Goal: Information Seeking & Learning: Learn about a topic

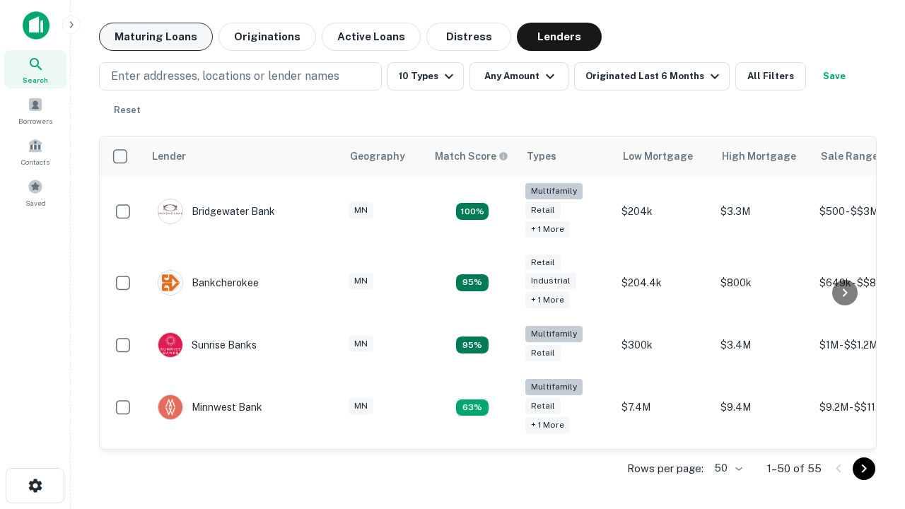
click at [156, 37] on button "Maturing Loans" at bounding box center [156, 37] width 114 height 28
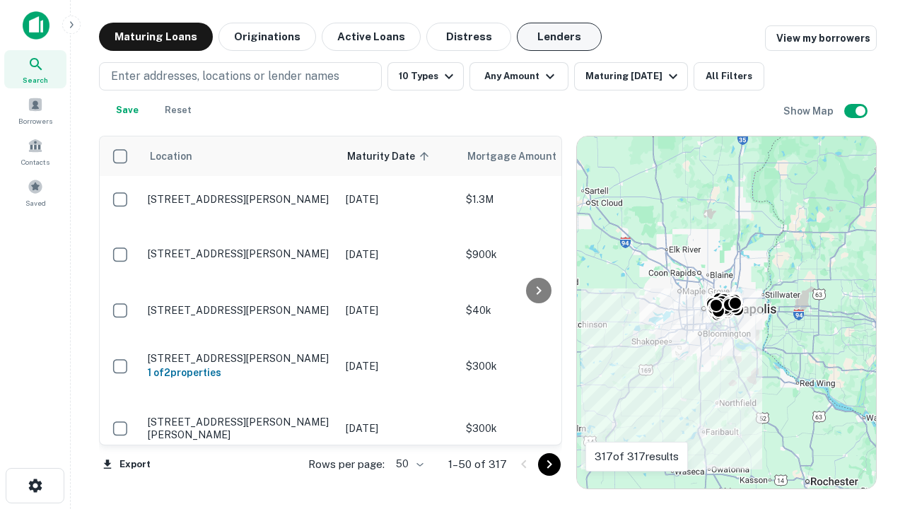
click at [559, 37] on button "Lenders" at bounding box center [559, 37] width 85 height 28
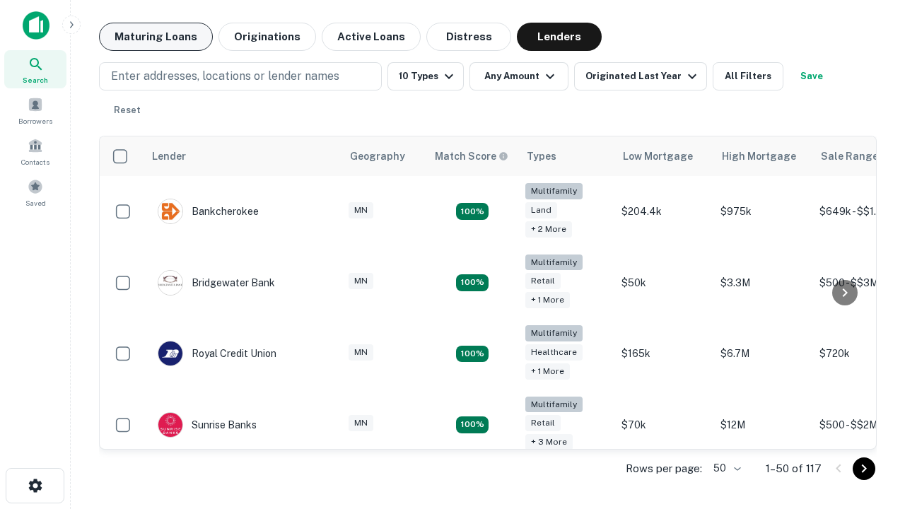
click at [156, 37] on button "Maturing Loans" at bounding box center [156, 37] width 114 height 28
